Goal: Task Accomplishment & Management: Use online tool/utility

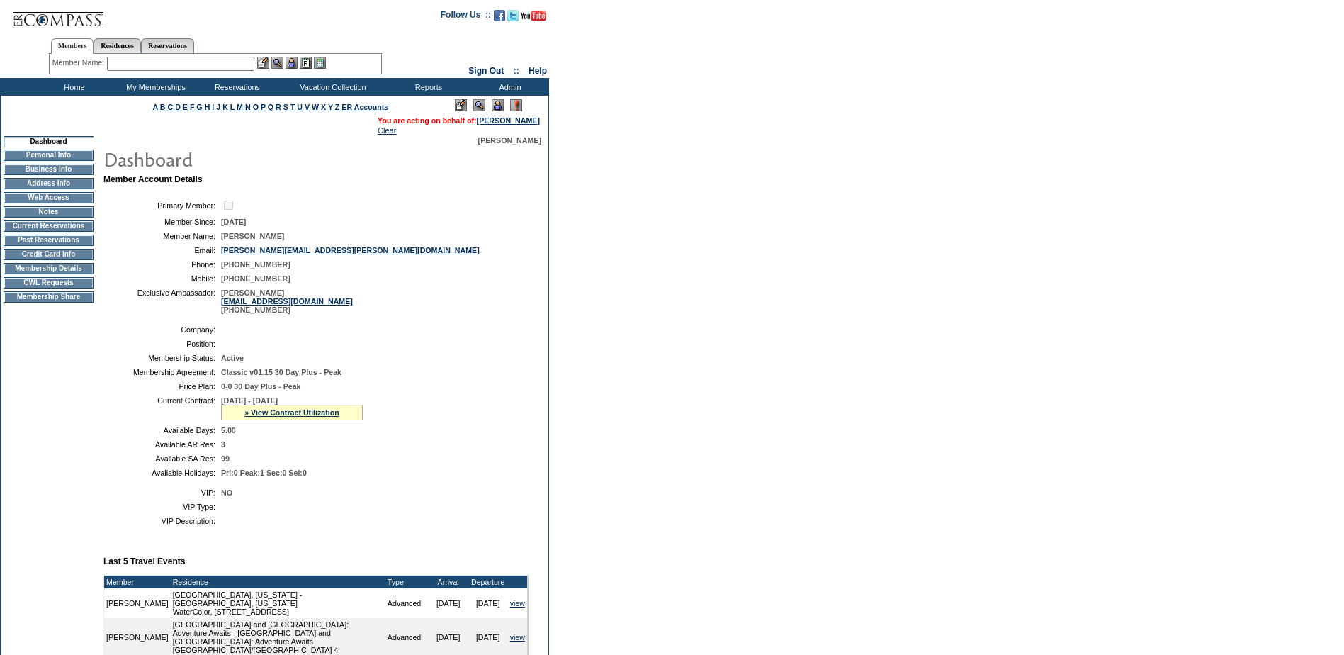
click at [301, 420] on div "» View Contract Utilization" at bounding box center [292, 413] width 142 height 16
click at [305, 417] on link "» View Contract Utilization" at bounding box center [291, 412] width 95 height 9
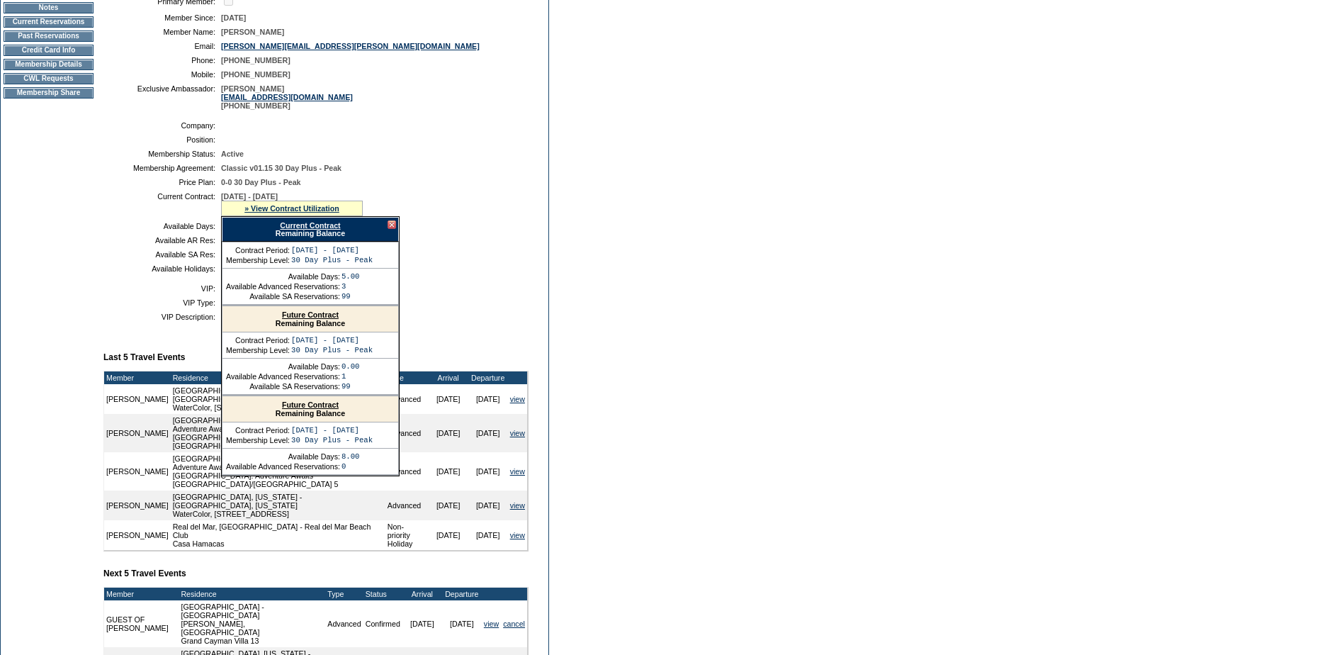
scroll to position [213, 0]
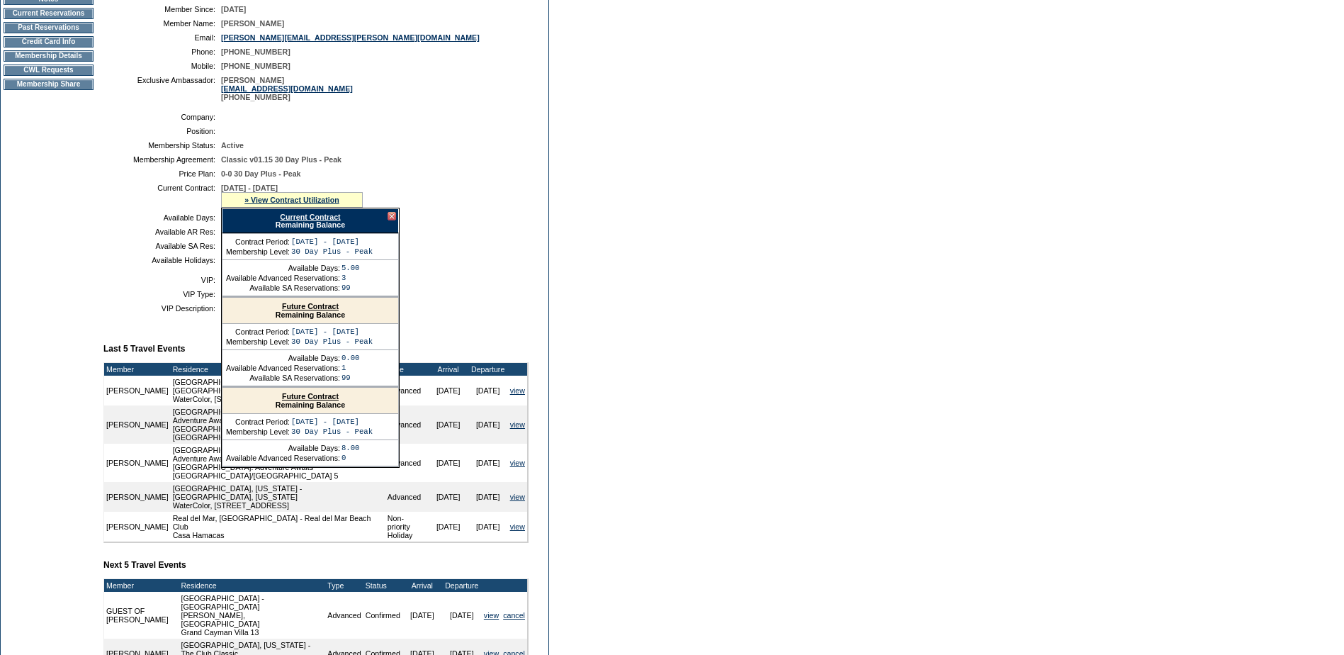
click at [318, 400] on link "Future Contract" at bounding box center [310, 396] width 57 height 9
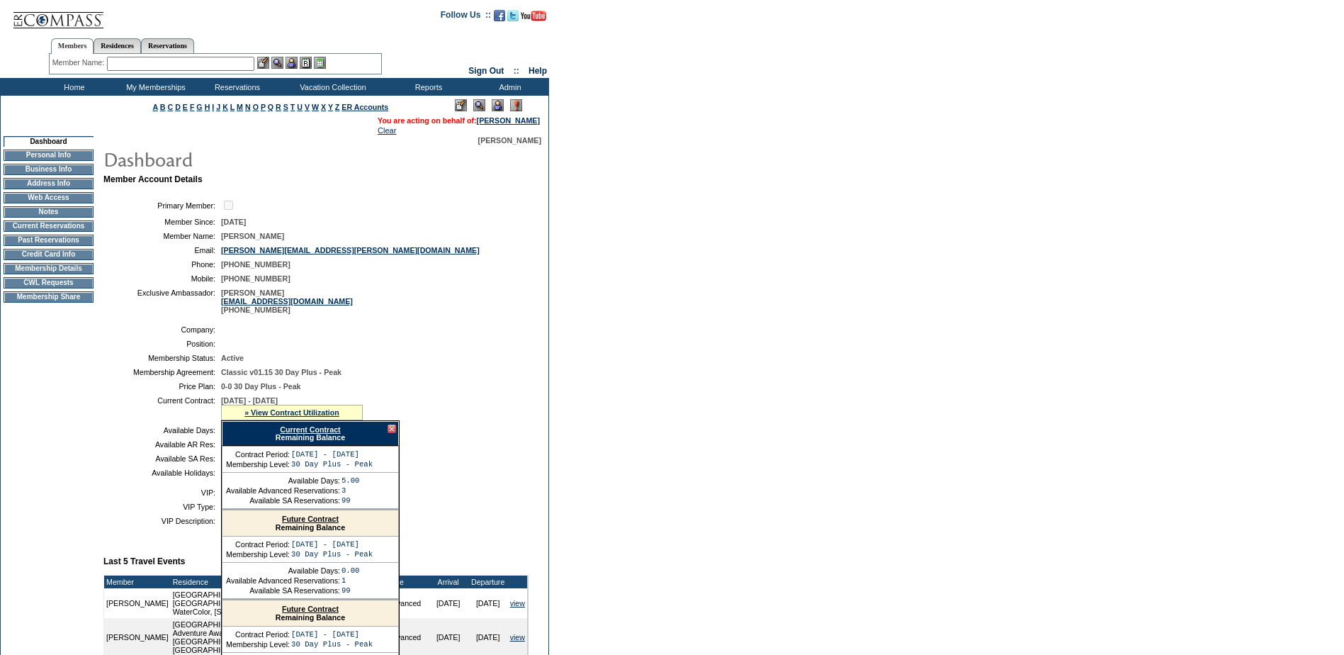
click at [136, 56] on div "Member Name: Destination or Residence: ReservationId:" at bounding box center [215, 64] width 333 height 21
click at [136, 61] on input "text" at bounding box center [180, 64] width 147 height 14
click at [186, 65] on input "text" at bounding box center [180, 64] width 147 height 14
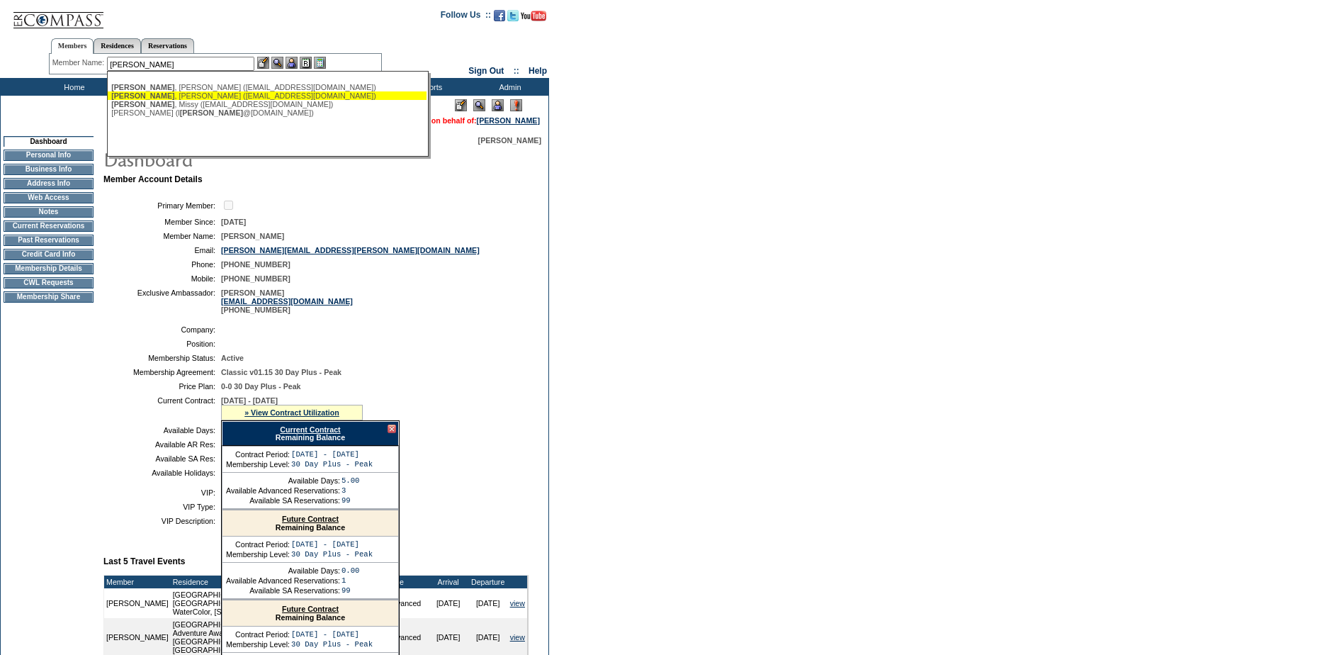
click at [189, 88] on div "Hutton , Claudia (clghutton@gmail.com)" at bounding box center [267, 87] width 312 height 9
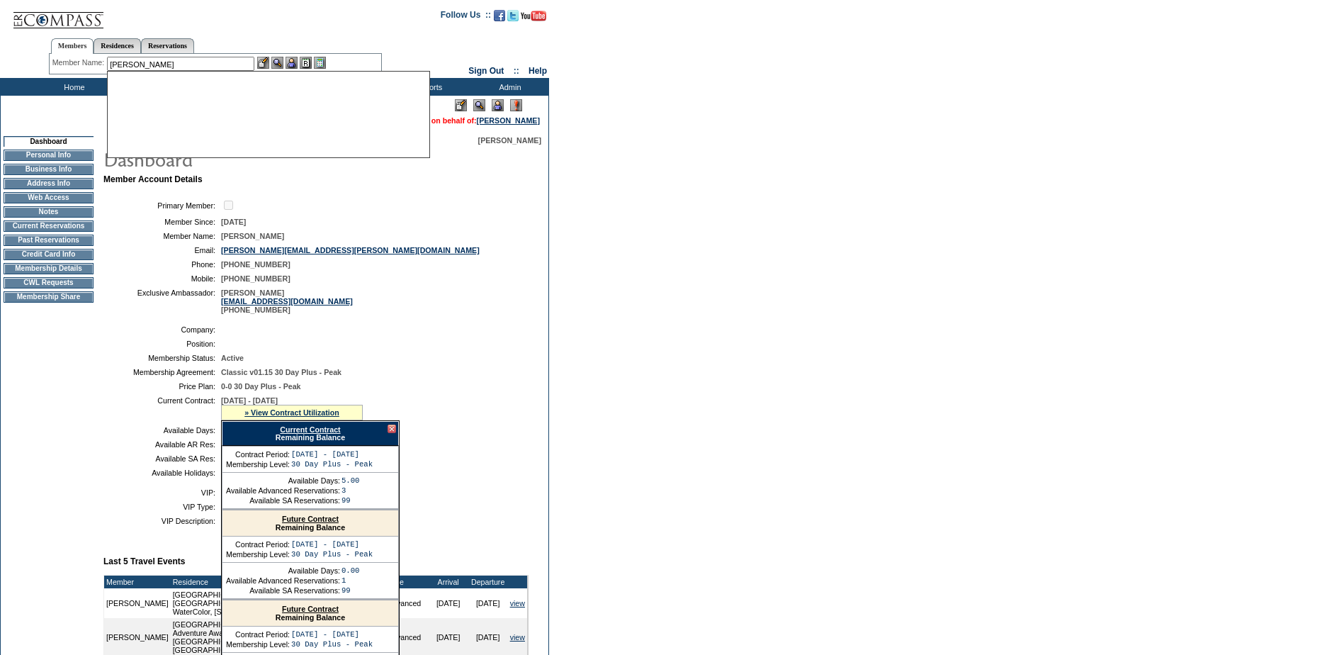
type input "Hutton, Claudia (clghutton@gmail.com)"
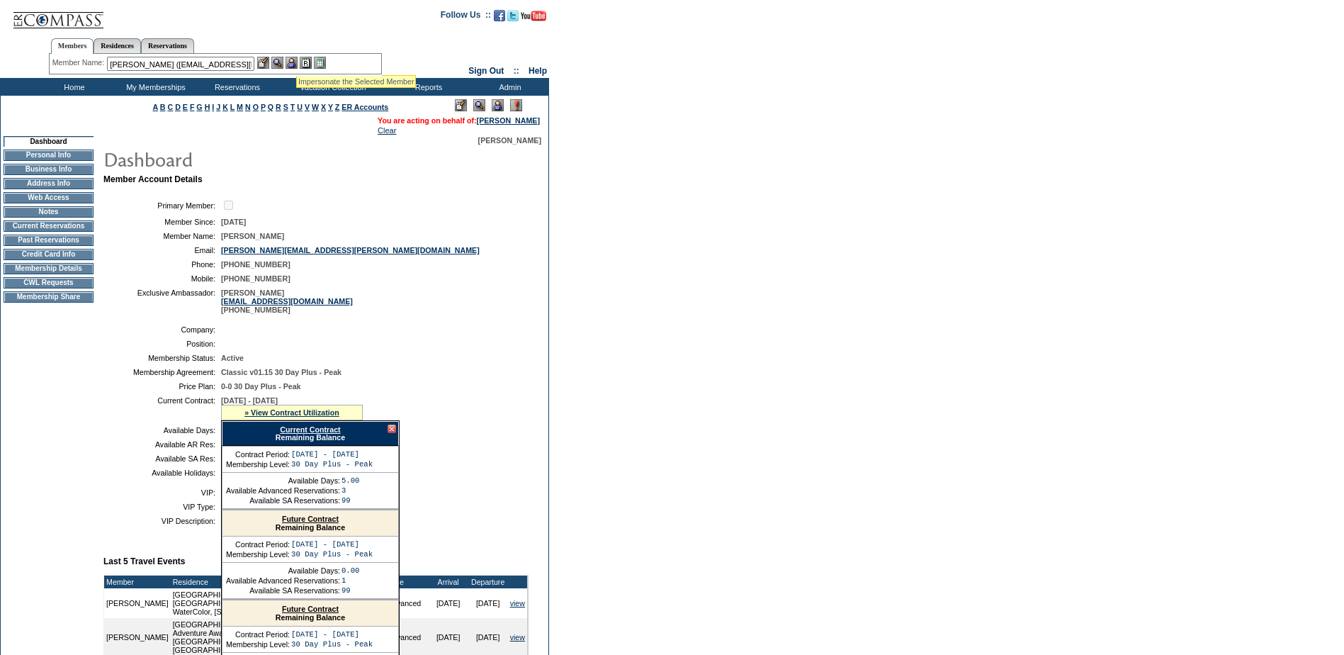
click at [295, 64] on img at bounding box center [292, 63] width 12 height 12
click at [282, 63] on img at bounding box center [277, 63] width 12 height 12
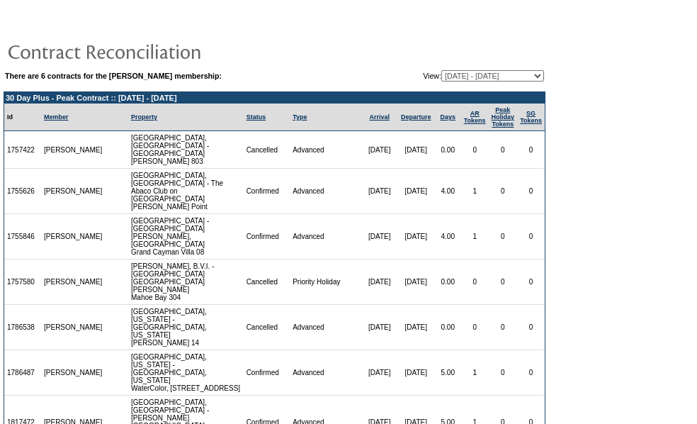
scroll to position [66, 0]
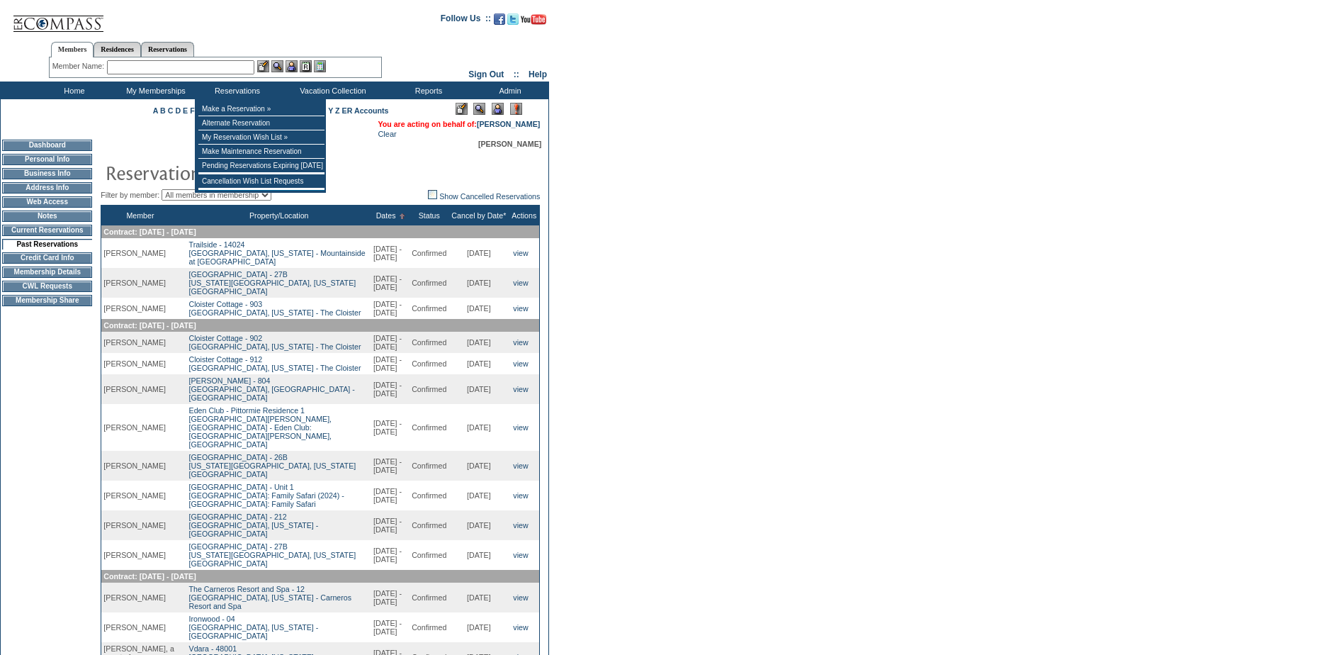
click at [189, 65] on input "text" at bounding box center [180, 67] width 147 height 14
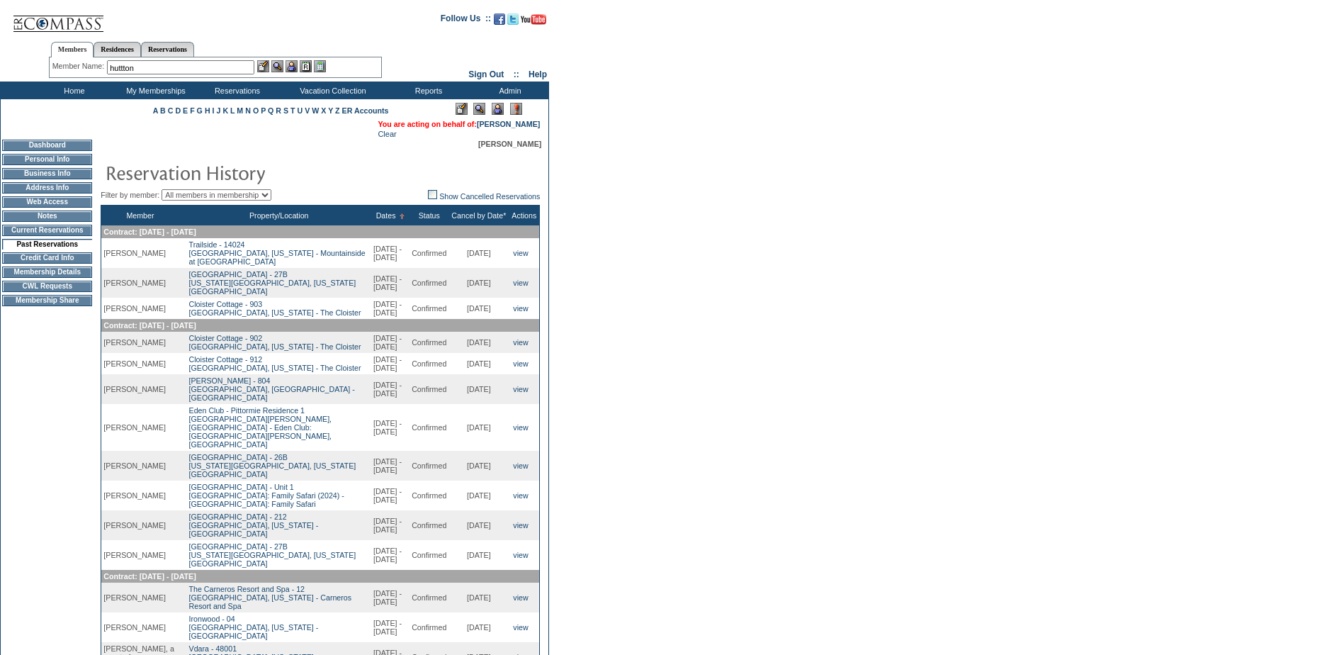
type input "huttton"
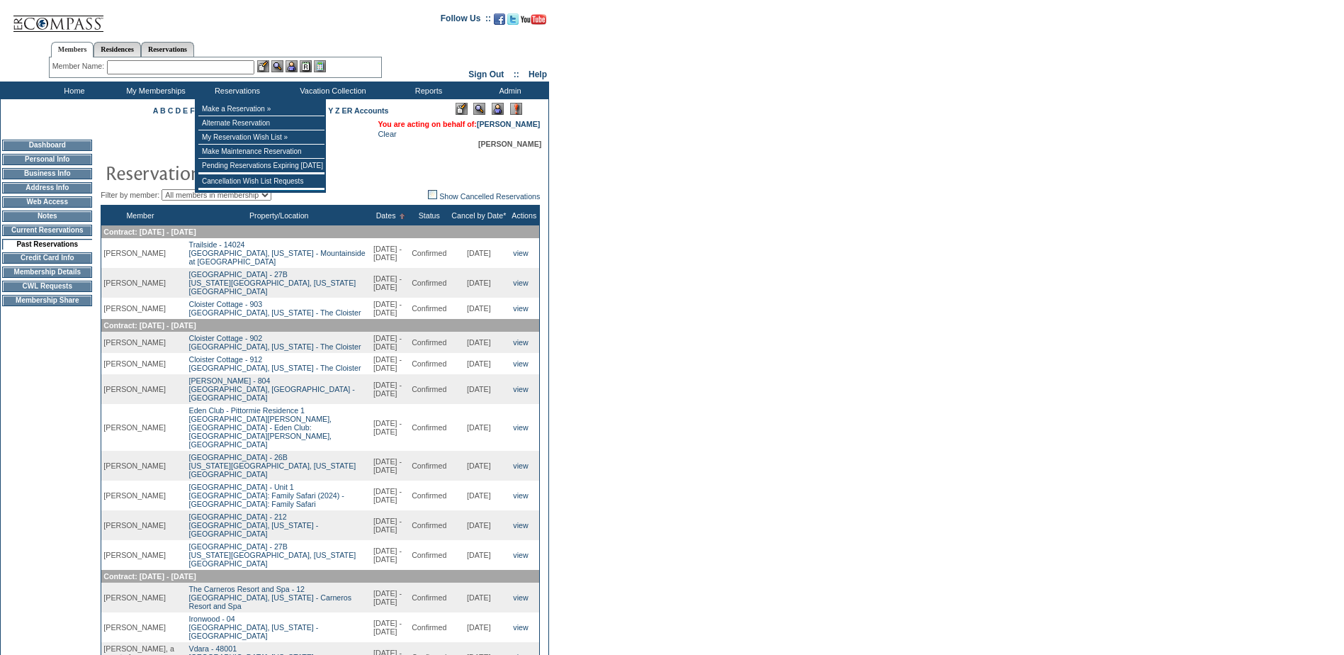
click at [191, 67] on input "text" at bounding box center [180, 67] width 147 height 14
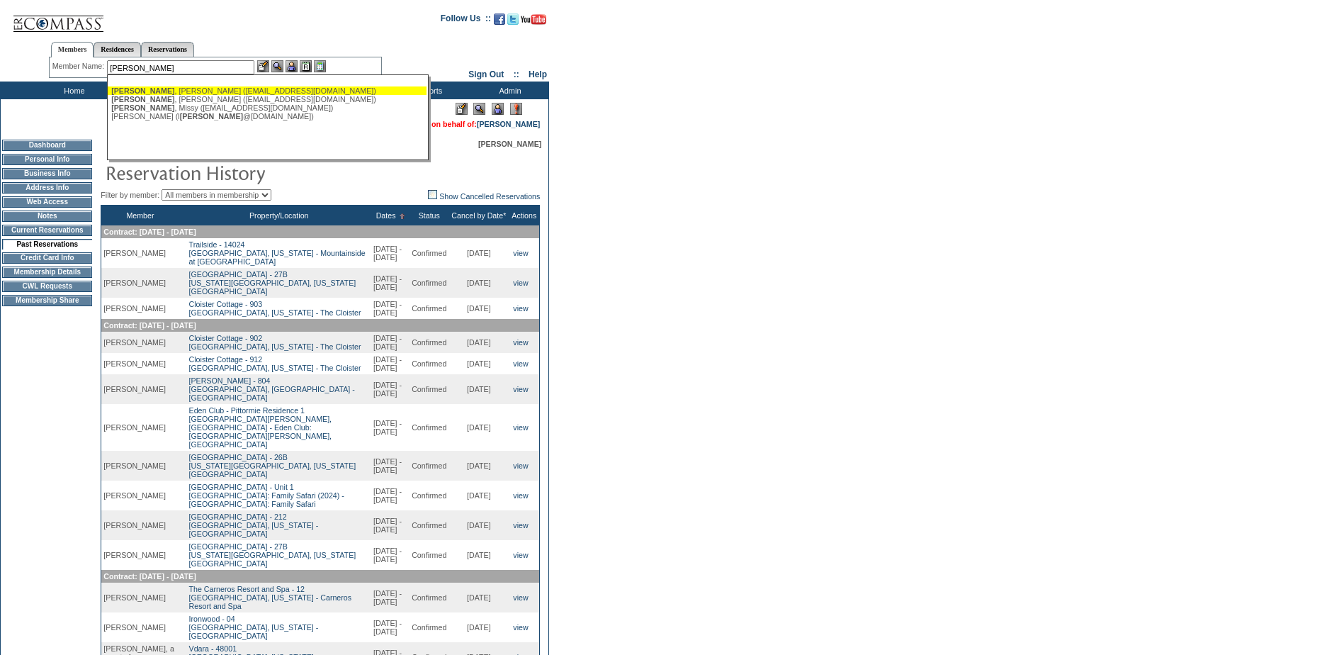
click at [179, 89] on div "[PERSON_NAME] ([EMAIL_ADDRESS][DOMAIN_NAME])" at bounding box center [267, 90] width 312 height 9
type input "[PERSON_NAME] ([EMAIL_ADDRESS][DOMAIN_NAME])"
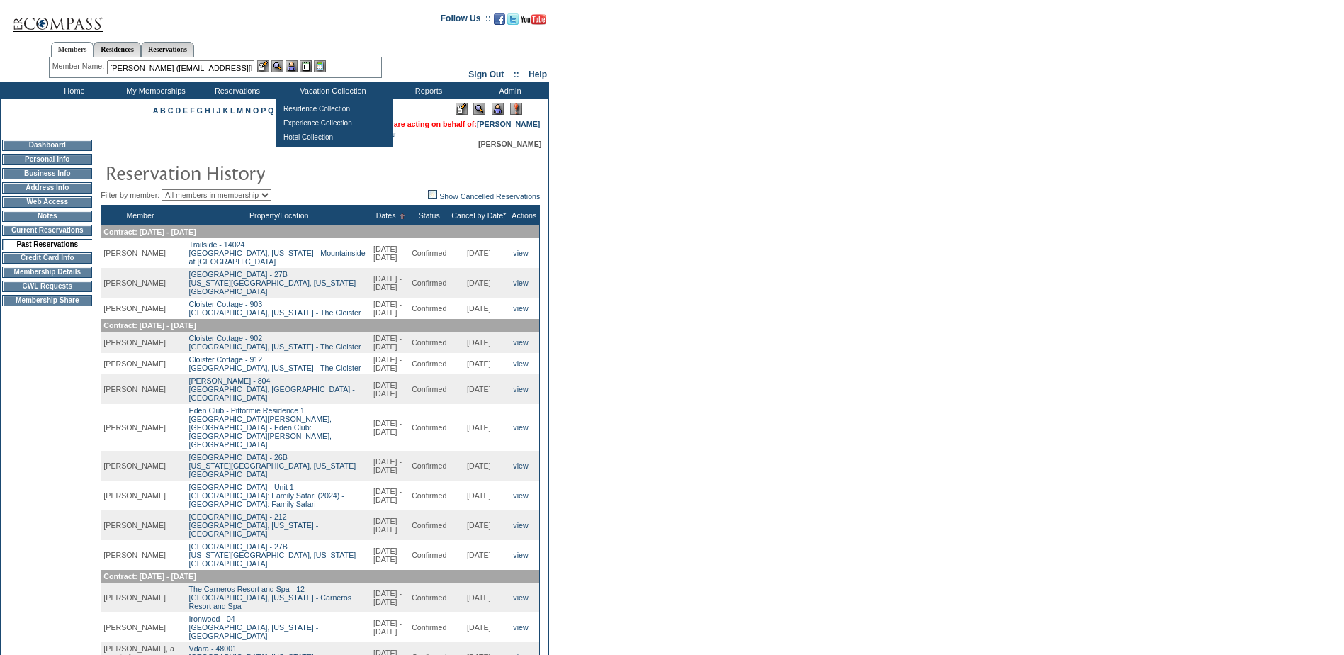
click at [295, 65] on img at bounding box center [292, 66] width 12 height 12
click at [283, 67] on img at bounding box center [277, 66] width 12 height 12
